Goal: Task Accomplishment & Management: Manage account settings

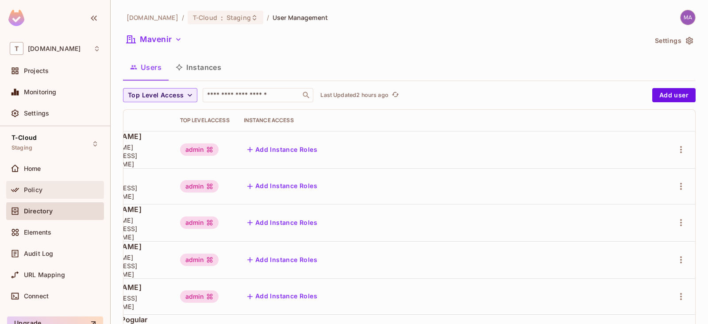
click at [38, 188] on span "Policy" at bounding box center [33, 189] width 19 height 7
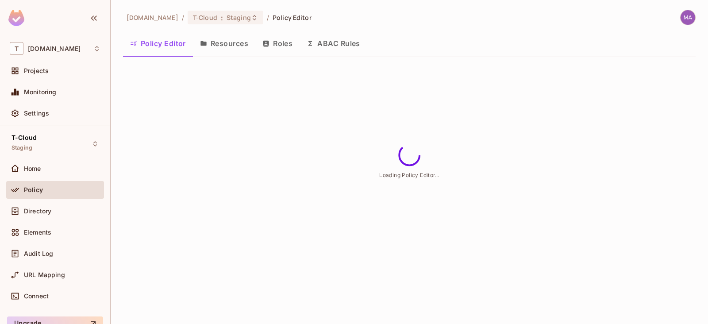
click at [287, 43] on button "Roles" at bounding box center [277, 43] width 44 height 22
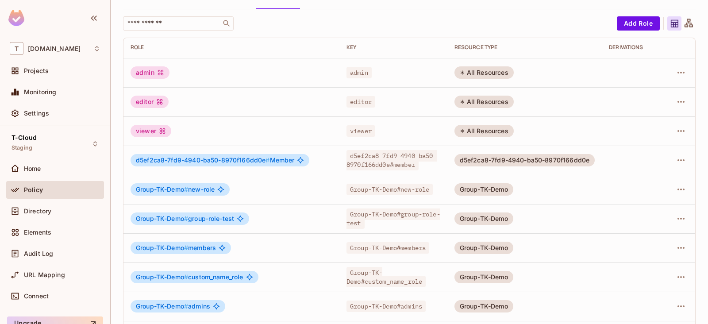
scroll to position [290, 0]
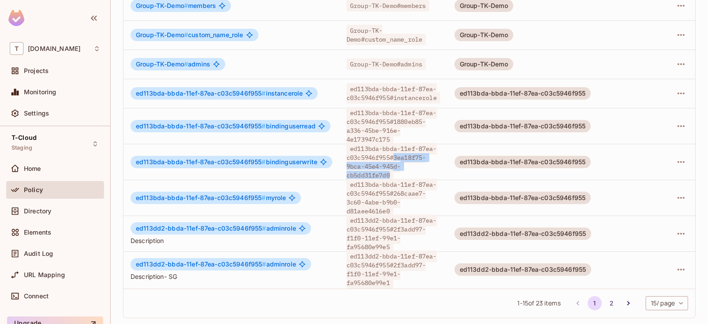
drag, startPoint x: 396, startPoint y: 152, endPoint x: 391, endPoint y: 174, distance: 22.2
click at [391, 174] on tbody "admin admin All Resources editor editor All Resources viewer viewer All Resourc…" at bounding box center [410, 52] width 572 height 472
copy span "3ea18f75-9bca-45e4-945d-cb5dd31fe7d0"
click at [605, 302] on button "2" at bounding box center [612, 303] width 14 height 14
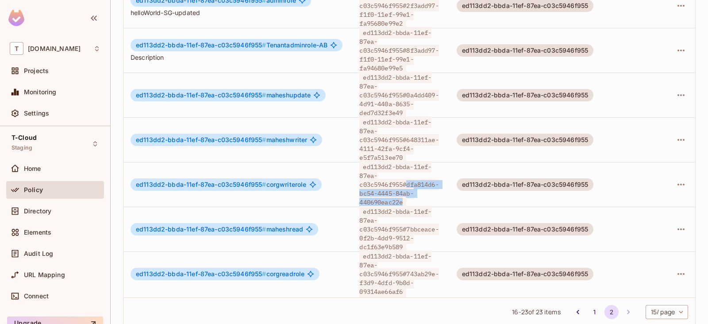
drag, startPoint x: 410, startPoint y: 171, endPoint x: 406, endPoint y: 187, distance: 16.3
click at [406, 187] on span "ed113dd2-bbda-11ef-87ea-c03c5946f955#dfa814d6-bc54-4445-84ab-440690eac22e" at bounding box center [399, 184] width 79 height 47
copy span "dfa814d6-bc54-4445-84ab-440690eac22e"
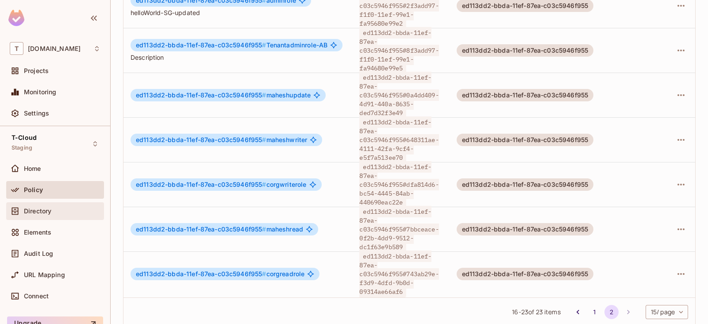
click at [50, 216] on div "Directory" at bounding box center [55, 211] width 98 height 18
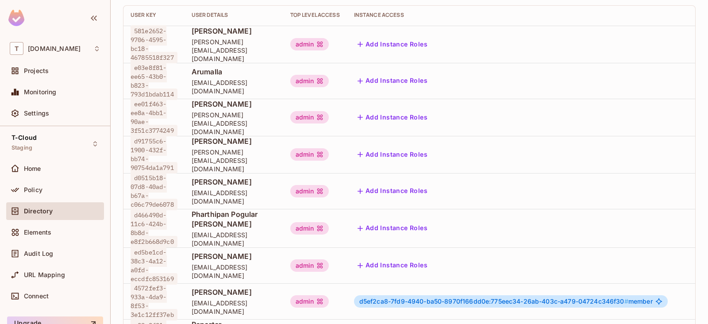
scroll to position [345, 0]
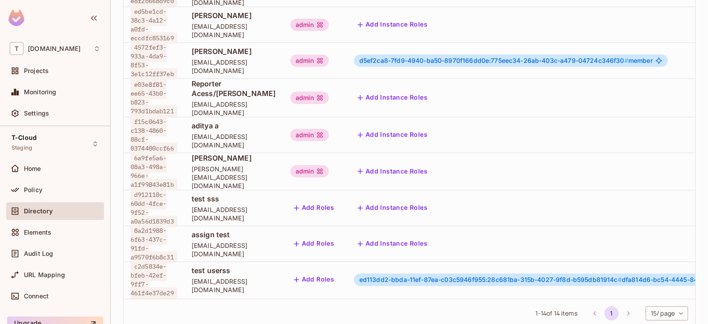
click at [437, 299] on div "1 - 14 of 14 items 1 15 / page ** ​" at bounding box center [410, 313] width 572 height 29
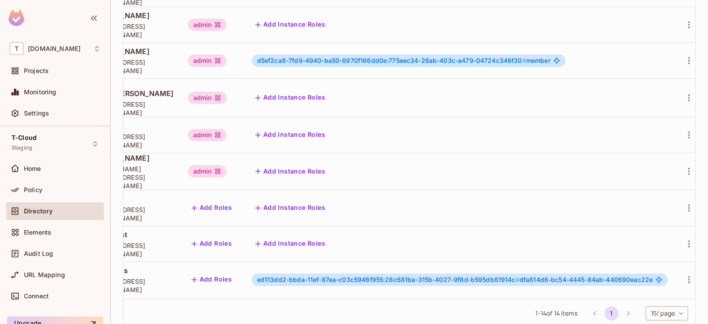
scroll to position [1, 142]
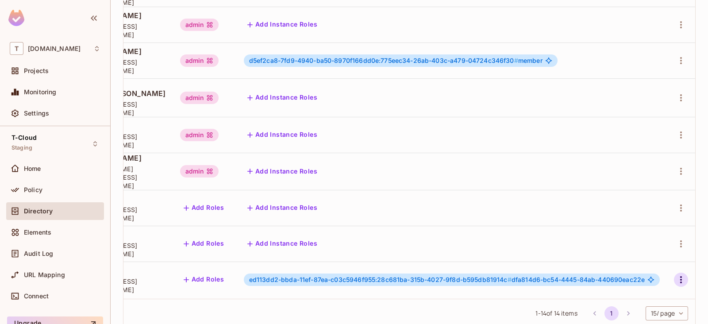
click at [676, 275] on icon "button" at bounding box center [681, 280] width 11 height 11
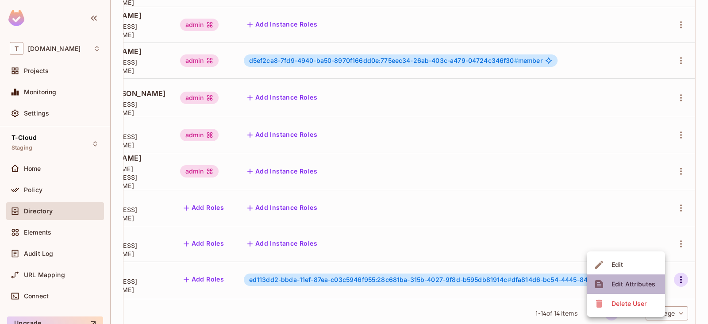
click at [630, 285] on div "Edit Attributes" at bounding box center [634, 284] width 44 height 9
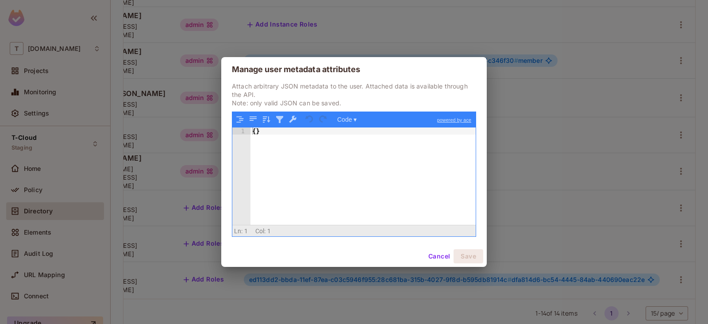
click at [437, 260] on button "Cancel" at bounding box center [439, 256] width 29 height 14
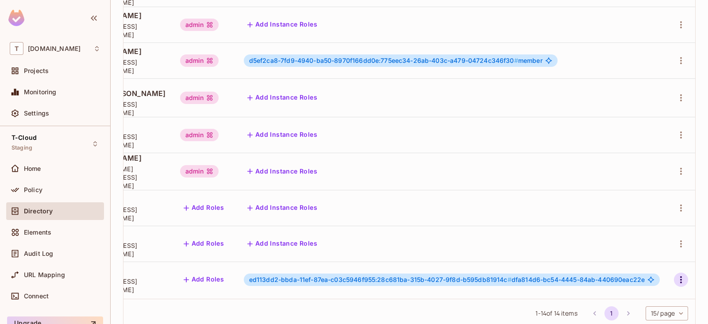
click at [676, 275] on icon "button" at bounding box center [681, 280] width 11 height 11
click at [640, 264] on li "Edit" at bounding box center [626, 264] width 78 height 19
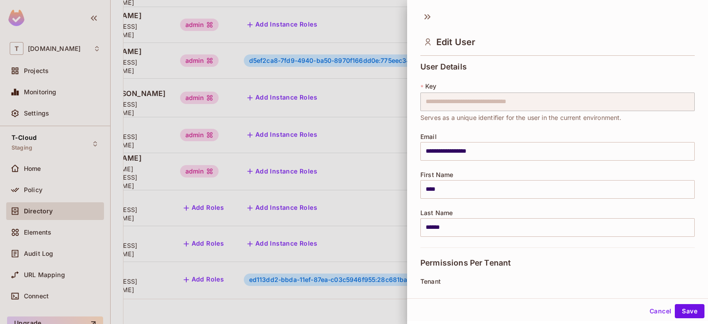
click at [319, 94] on div at bounding box center [354, 162] width 708 height 324
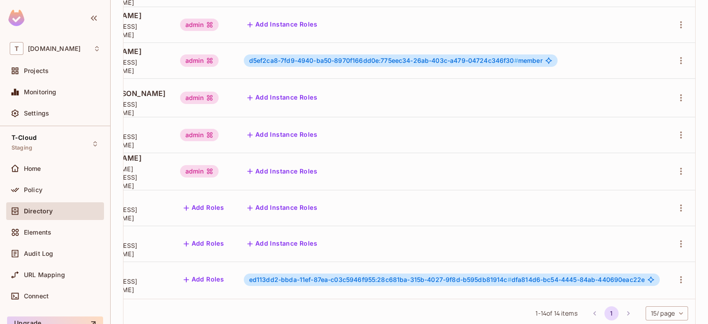
click at [671, 262] on td at bounding box center [681, 280] width 28 height 36
click at [676, 275] on icon "button" at bounding box center [681, 280] width 11 height 11
click at [646, 251] on div at bounding box center [354, 162] width 708 height 324
click at [676, 275] on icon "button" at bounding box center [681, 280] width 11 height 11
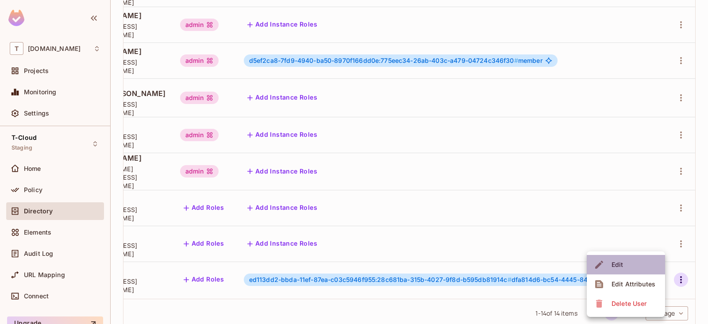
click at [635, 263] on li "Edit" at bounding box center [626, 264] width 78 height 19
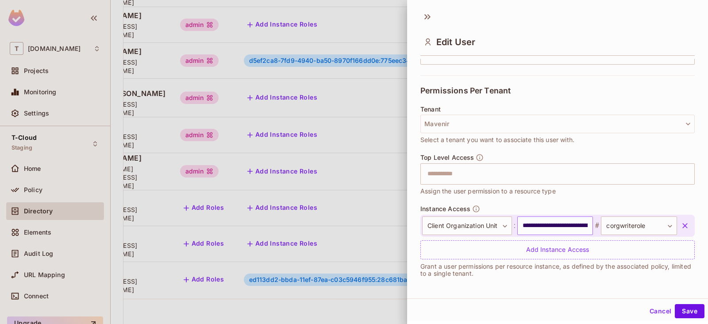
scroll to position [1, 0]
click at [681, 220] on icon "button" at bounding box center [685, 224] width 9 height 9
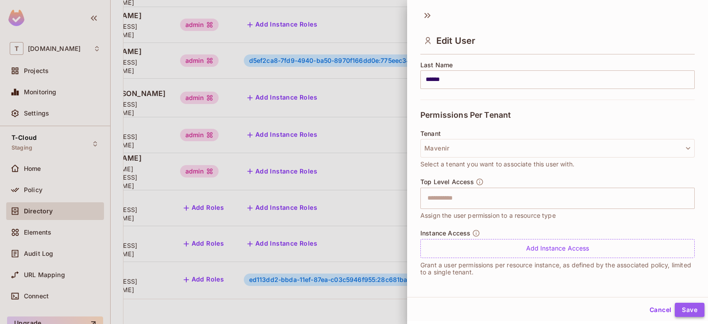
click at [678, 305] on button "Save" at bounding box center [690, 310] width 30 height 14
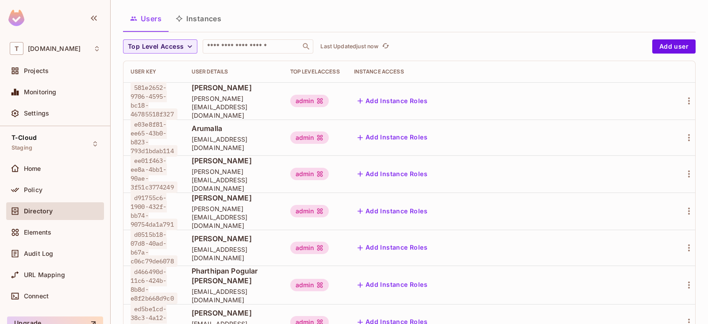
scroll to position [0, 0]
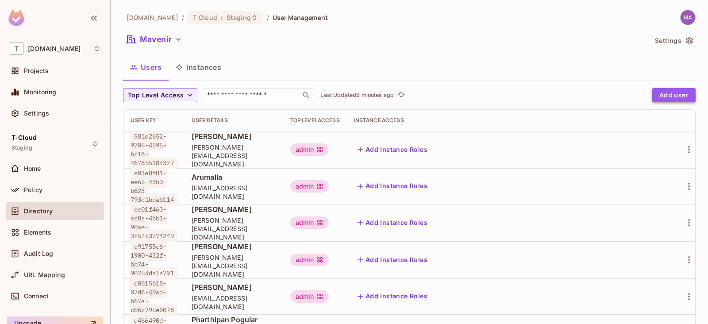
click at [672, 88] on button "Add user" at bounding box center [674, 95] width 43 height 14
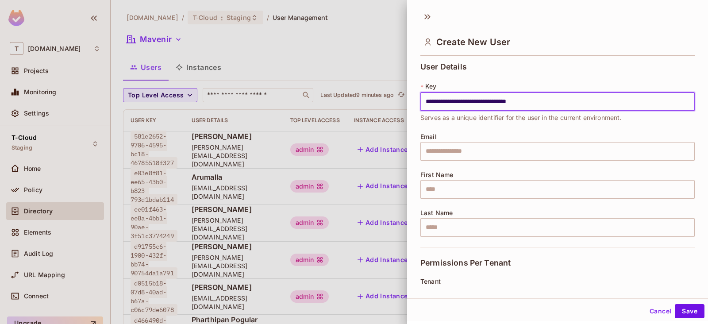
type input "**********"
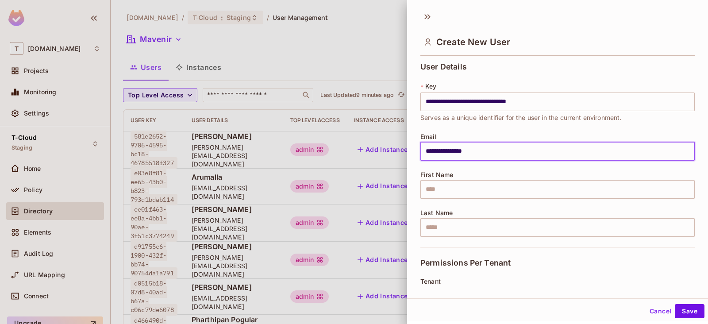
type input "**********"
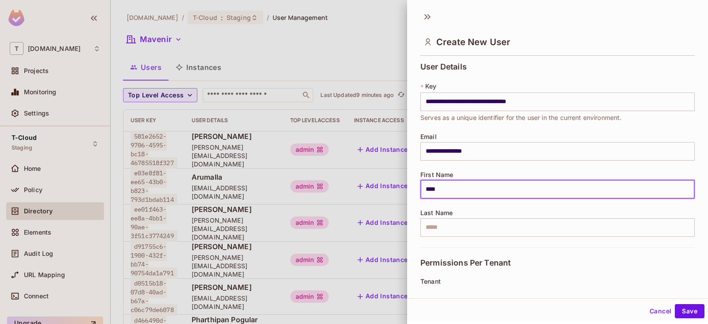
type input "****"
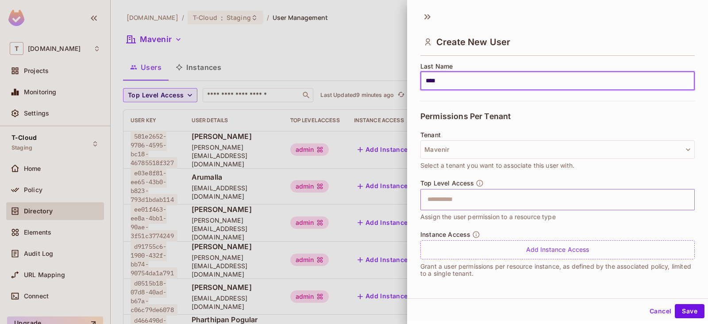
scroll to position [1, 0]
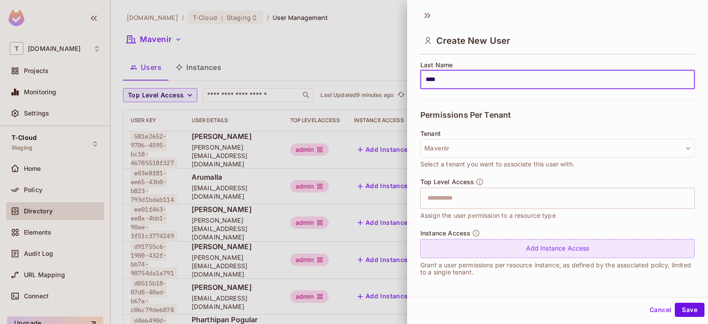
type input "****"
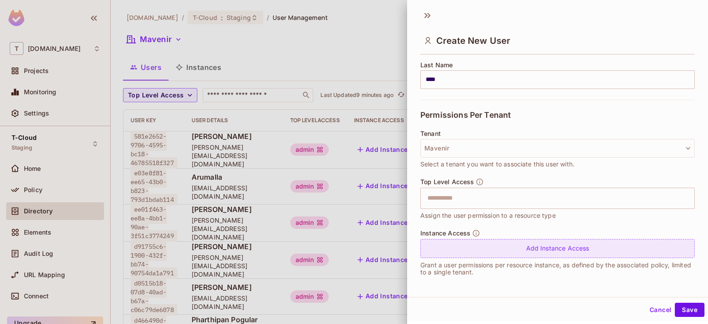
click at [581, 244] on div "Add Instance Access" at bounding box center [558, 248] width 275 height 19
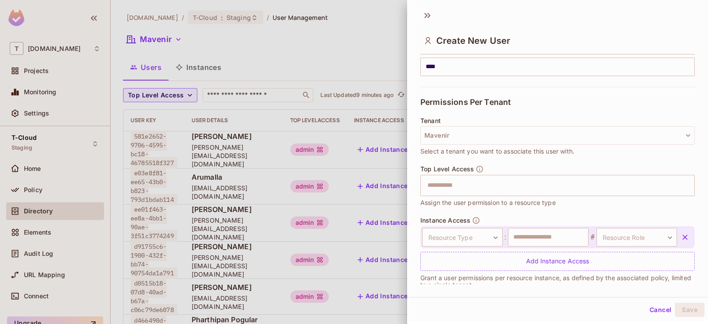
scroll to position [172, 0]
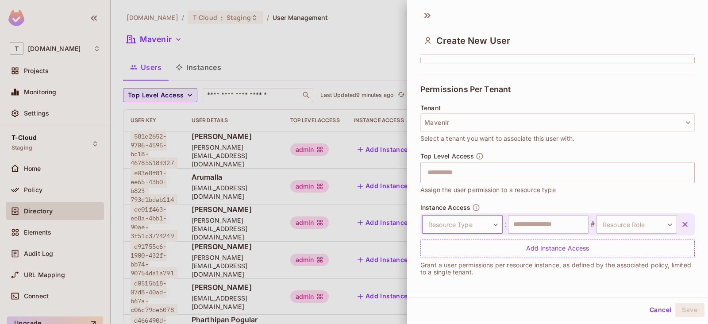
click at [477, 224] on body "T [DOMAIN_NAME] Projects Monitoring Settings T-Cloud Staging Home Policy Direct…" at bounding box center [354, 162] width 708 height 324
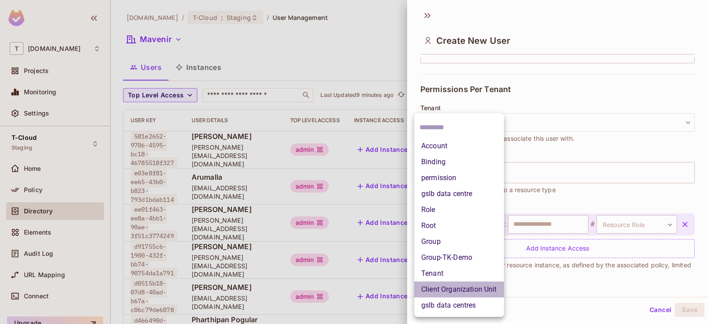
click at [450, 283] on li "Client Organization Unit" at bounding box center [459, 290] width 90 height 16
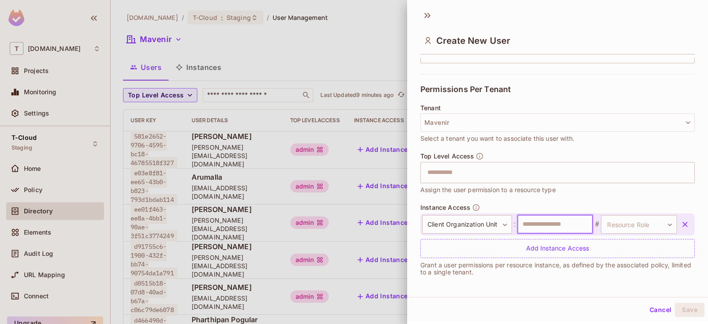
click at [533, 216] on input "text" at bounding box center [556, 224] width 76 height 19
type input "**********"
click at [615, 213] on div "**********" at bounding box center [558, 224] width 275 height 22
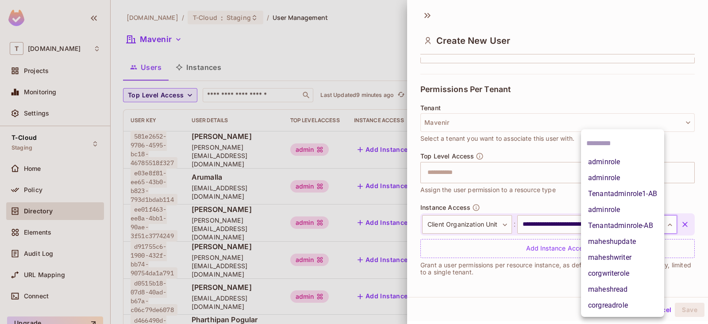
click at [618, 222] on body "T [DOMAIN_NAME] Projects Monitoring Settings T-Cloud Staging Home Policy Direct…" at bounding box center [354, 162] width 708 height 324
click at [545, 197] on div at bounding box center [354, 162] width 708 height 324
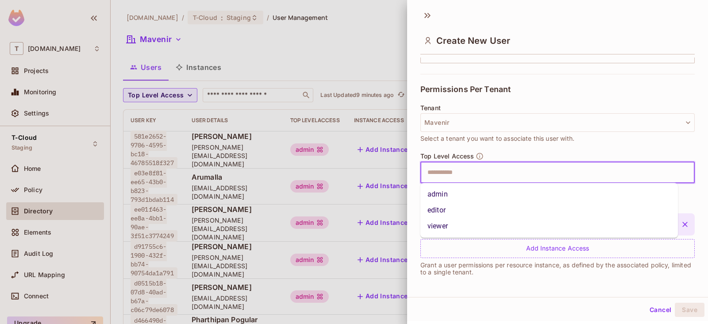
click at [512, 177] on input "text" at bounding box center [549, 173] width 255 height 18
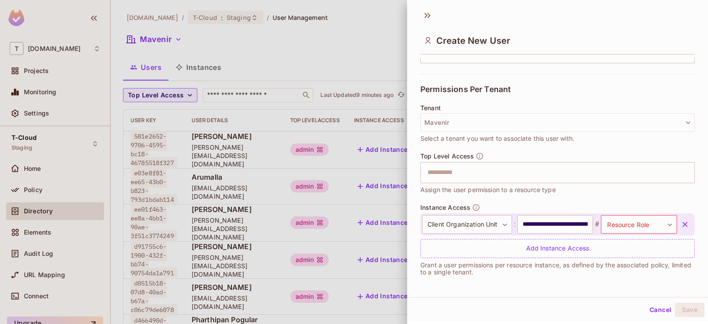
click at [523, 146] on div "Tenant Mavenir Select a tenant you want to associate this user with." at bounding box center [558, 129] width 275 height 48
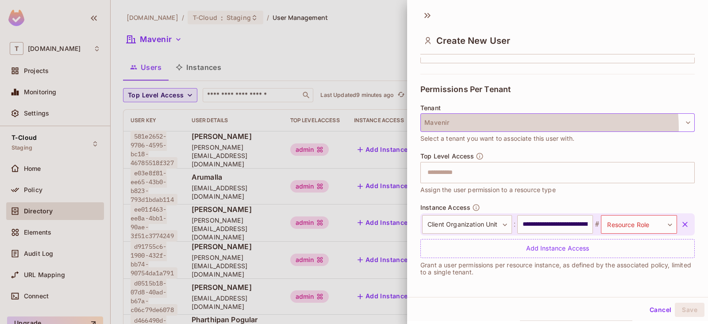
click at [534, 128] on button "Mavenir" at bounding box center [558, 122] width 275 height 19
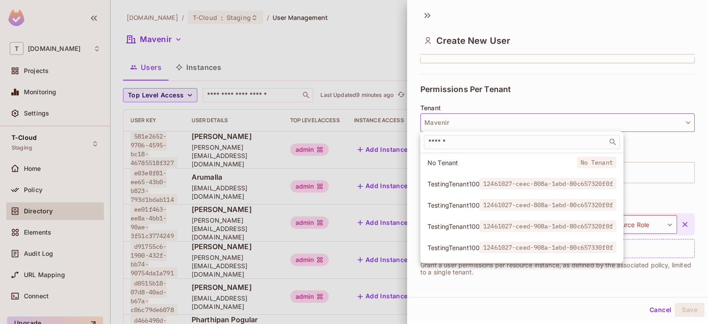
click at [534, 123] on div at bounding box center [354, 162] width 708 height 324
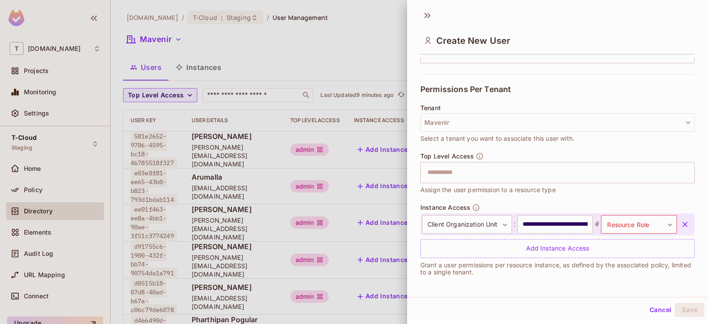
click at [681, 221] on icon "button" at bounding box center [685, 224] width 9 height 9
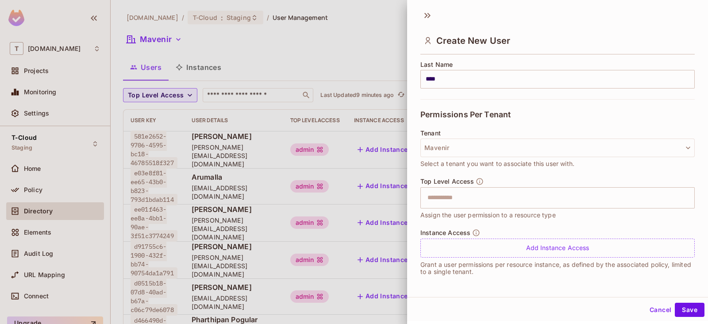
scroll to position [147, 0]
click at [675, 305] on button "Save" at bounding box center [690, 310] width 30 height 14
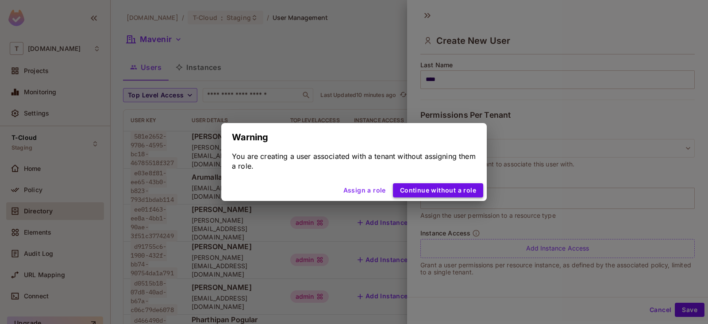
click at [464, 189] on button "Continue without a role" at bounding box center [438, 190] width 90 height 14
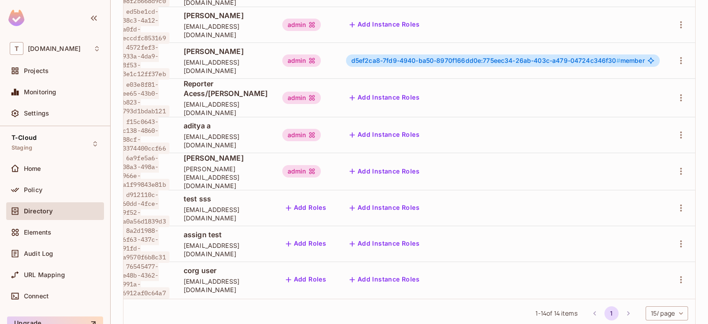
scroll to position [1, 0]
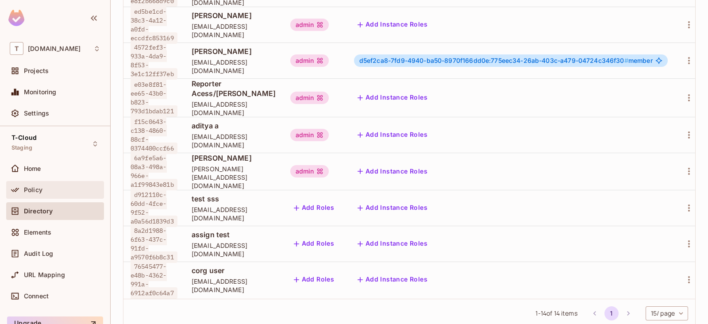
click at [49, 191] on div "Policy" at bounding box center [62, 189] width 77 height 7
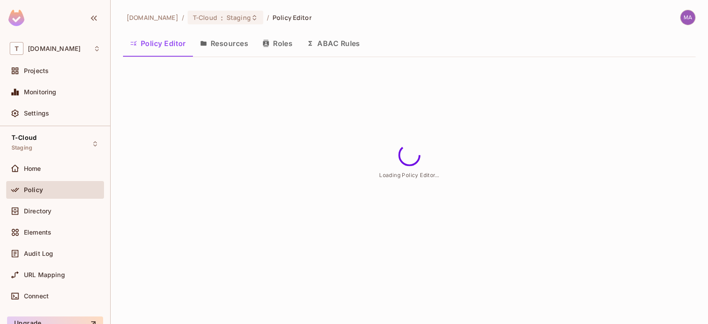
click at [263, 45] on icon "button" at bounding box center [266, 43] width 6 height 7
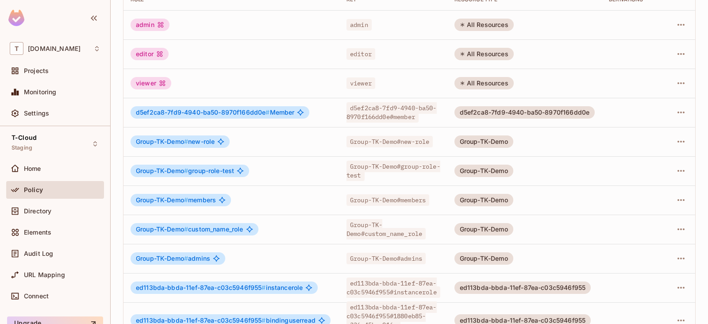
scroll to position [290, 0]
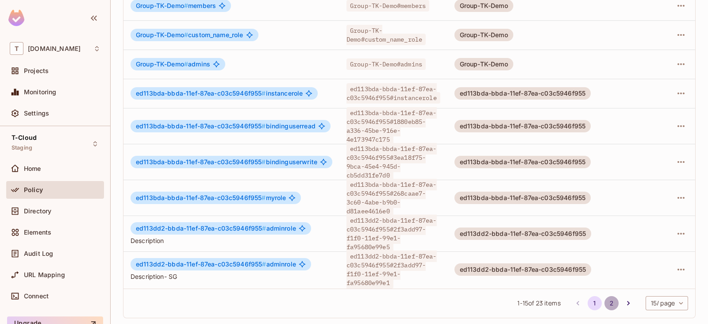
click at [605, 301] on button "2" at bounding box center [612, 303] width 14 height 14
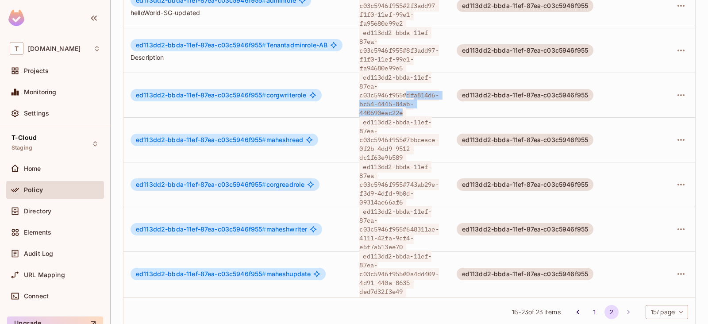
drag, startPoint x: 410, startPoint y: 85, endPoint x: 409, endPoint y: 100, distance: 15.1
click at [409, 100] on span "ed113dd2-bbda-11ef-87ea-c03c5946f955#dfa814d6-bc54-4445-84ab-440690eac22e" at bounding box center [399, 95] width 79 height 47
copy span "dfa814d6-bc54-4445-84ab-440690eac22e"
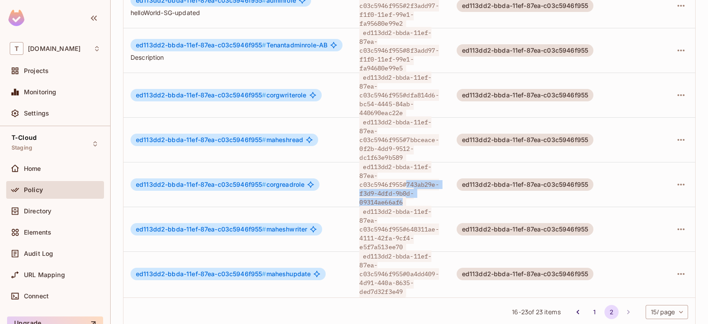
drag, startPoint x: 410, startPoint y: 169, endPoint x: 406, endPoint y: 184, distance: 16.1
click at [406, 184] on span "ed113dd2-bbda-11ef-87ea-c03c5946f955#743ab29e-f3d9-4dfd-9b0d-09314ae66af6" at bounding box center [399, 184] width 79 height 47
copy span "743ab29e-f3d9-4dfd-9b0d-09314ae66af6"
